Goal: Task Accomplishment & Management: Manage account settings

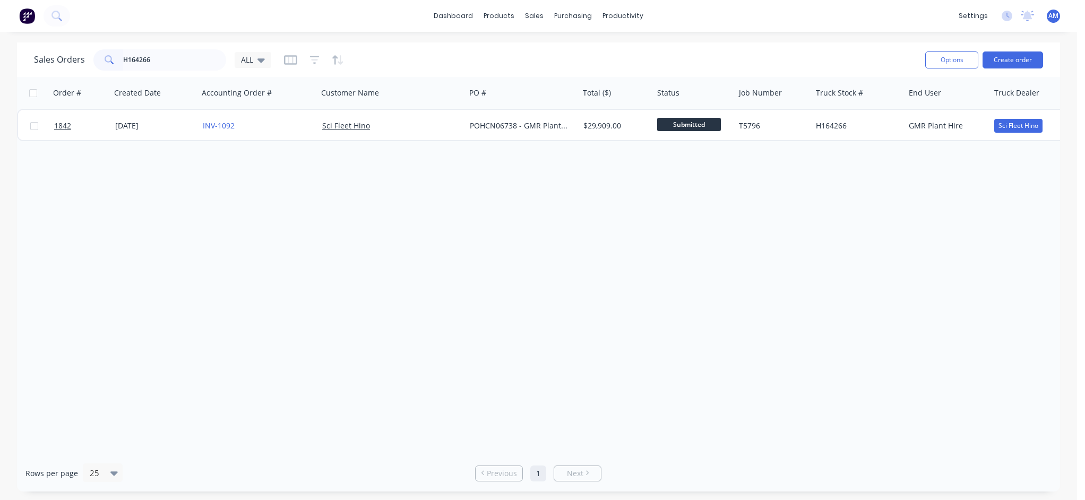
click at [93, 64] on div "H164266" at bounding box center [159, 59] width 133 height 21
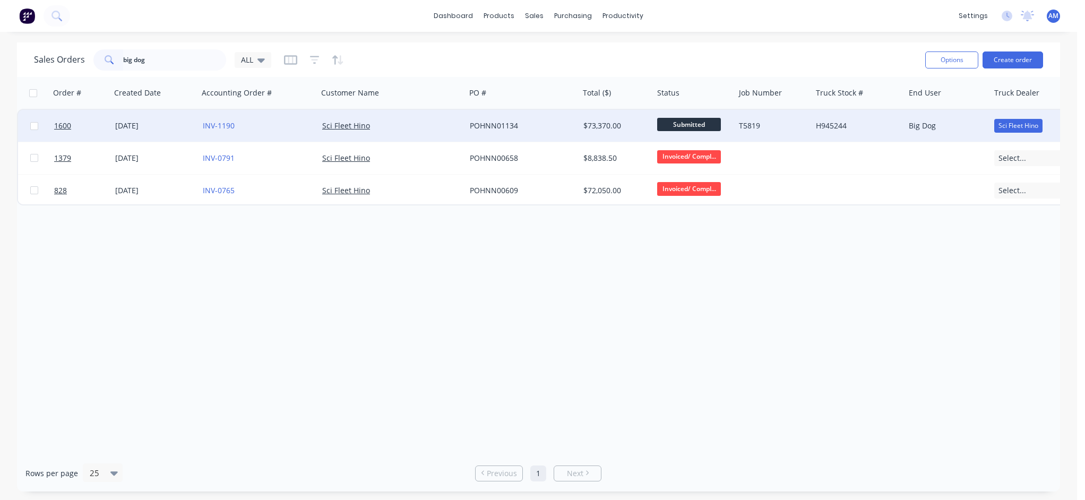
type input "big dog"
click at [158, 124] on div "[DATE]" at bounding box center [154, 126] width 79 height 11
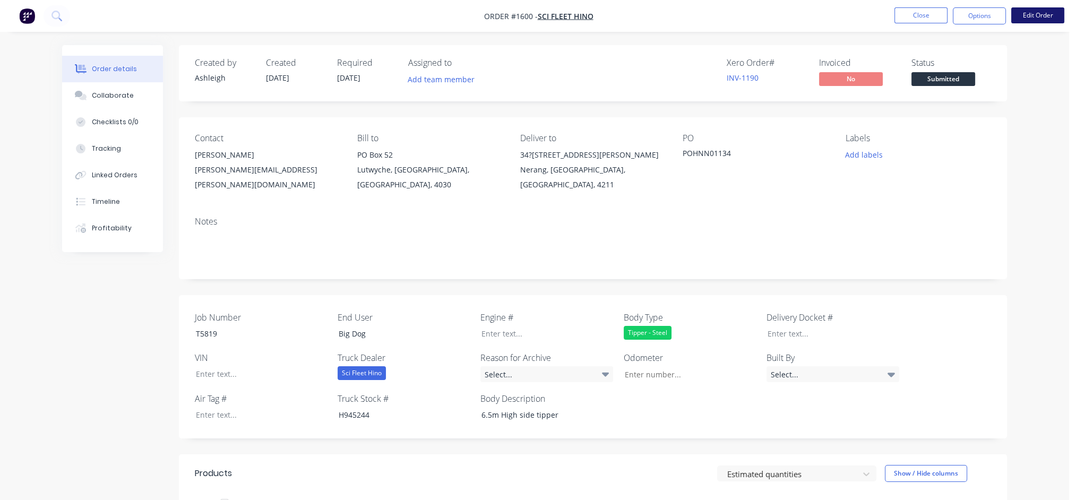
click at [1028, 15] on button "Edit Order" at bounding box center [1037, 15] width 53 height 16
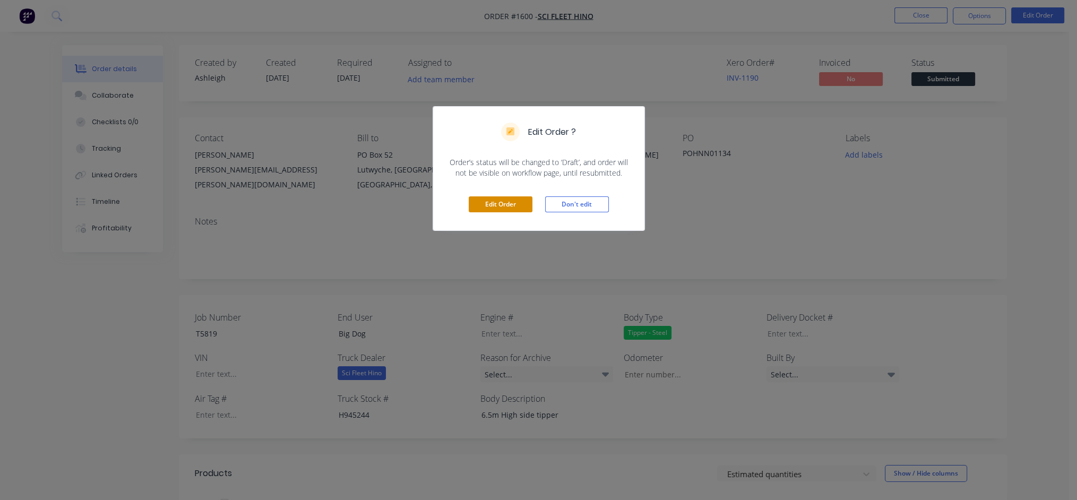
click at [505, 203] on button "Edit Order" at bounding box center [501, 204] width 64 height 16
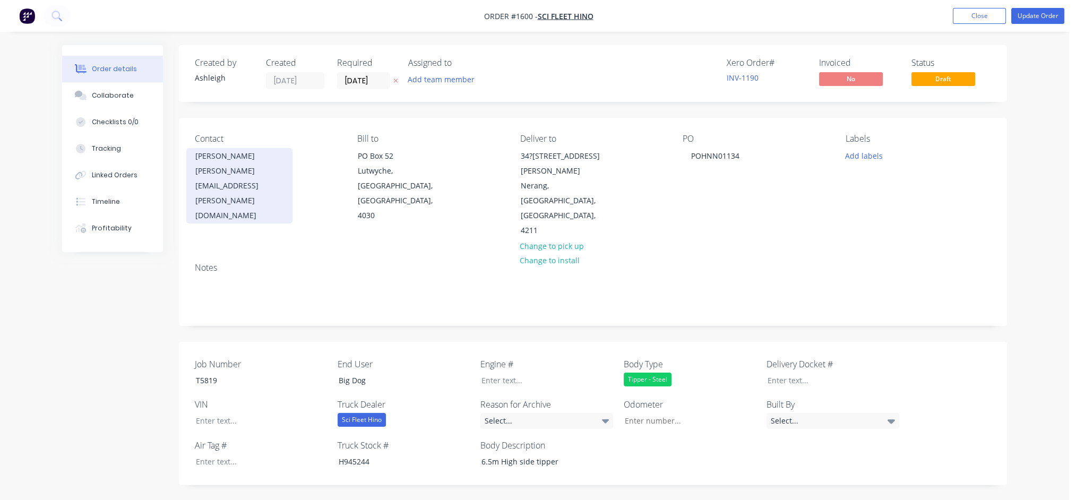
click at [226, 162] on div "[PERSON_NAME]" at bounding box center [239, 156] width 88 height 15
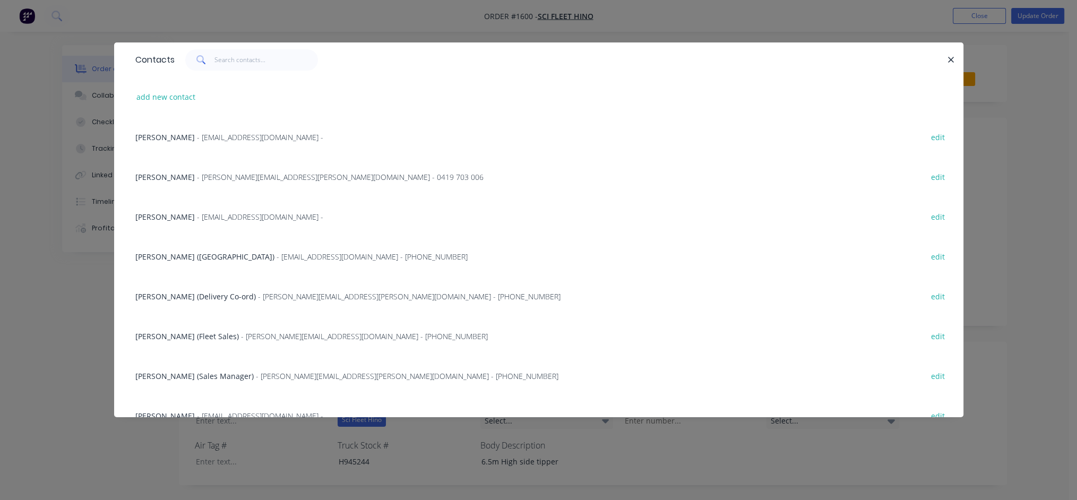
click at [197, 136] on span "- [EMAIL_ADDRESS][DOMAIN_NAME] -" at bounding box center [260, 137] width 126 height 10
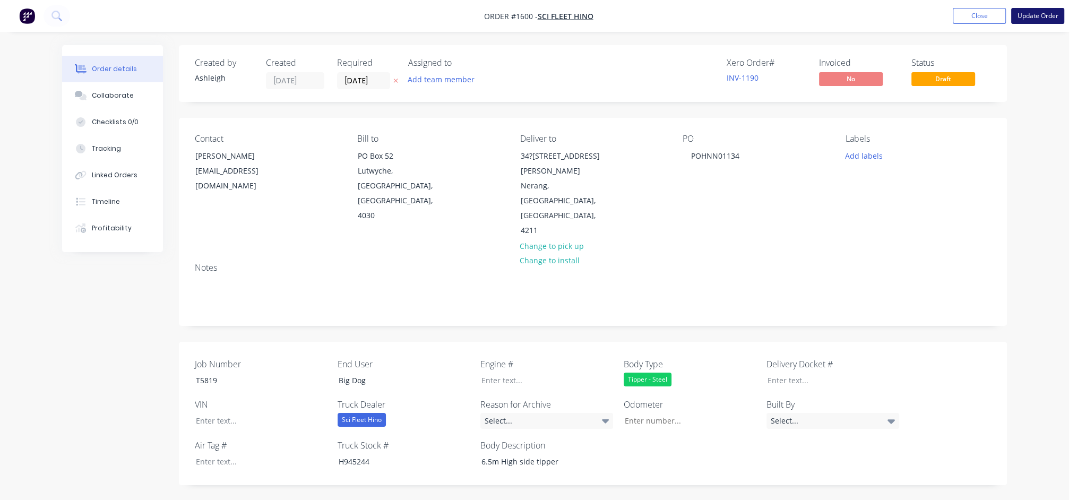
click at [1030, 13] on button "Update Order" at bounding box center [1037, 16] width 53 height 16
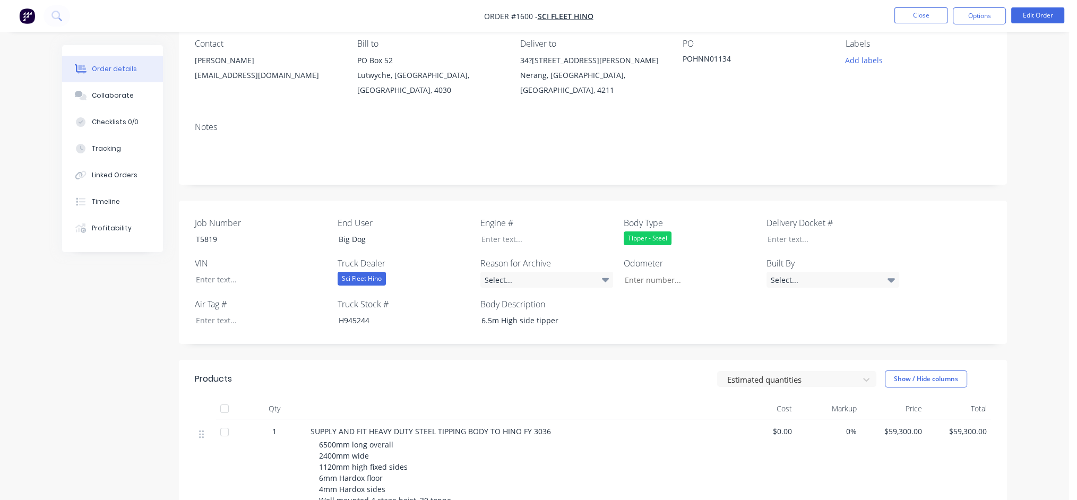
scroll to position [53, 0]
